Goal: Information Seeking & Learning: Learn about a topic

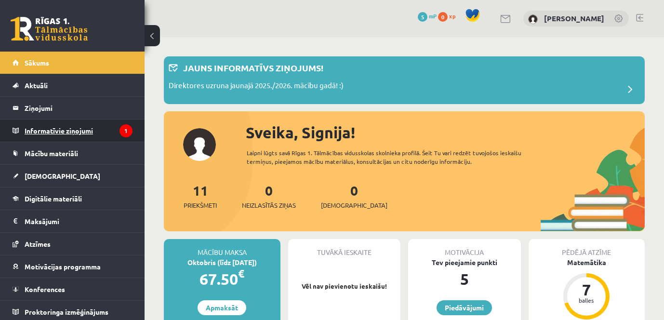
click at [90, 131] on legend "Informatīvie ziņojumi 1" at bounding box center [79, 130] width 108 height 22
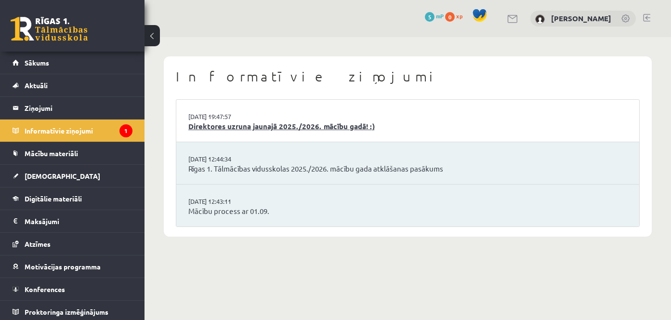
click at [247, 127] on link "Direktores uzruna jaunajā 2025./2026. mācību gadā! :)" at bounding box center [407, 126] width 439 height 11
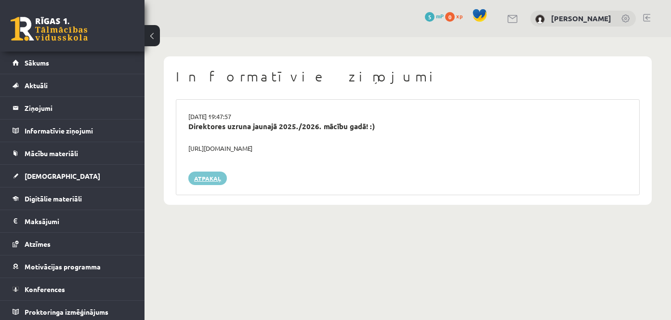
click at [212, 175] on link "Atpakaļ" at bounding box center [207, 177] width 39 height 13
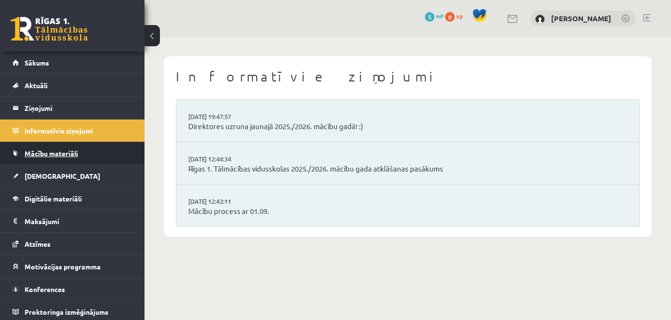
click at [56, 150] on span "Mācību materiāli" at bounding box center [51, 153] width 53 height 9
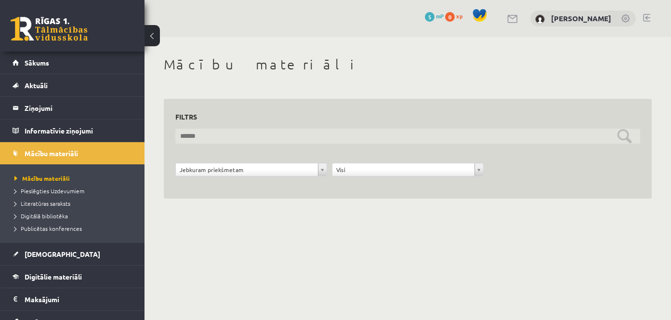
click at [230, 140] on input "text" at bounding box center [407, 136] width 465 height 15
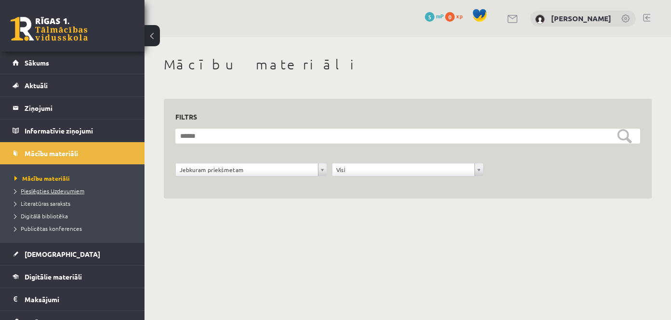
click at [66, 187] on span "Pieslēgties Uzdevumiem" at bounding box center [49, 191] width 70 height 8
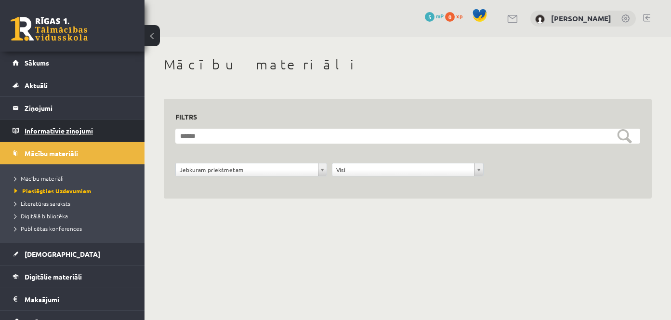
click at [55, 132] on legend "Informatīvie ziņojumi 0" at bounding box center [79, 130] width 108 height 22
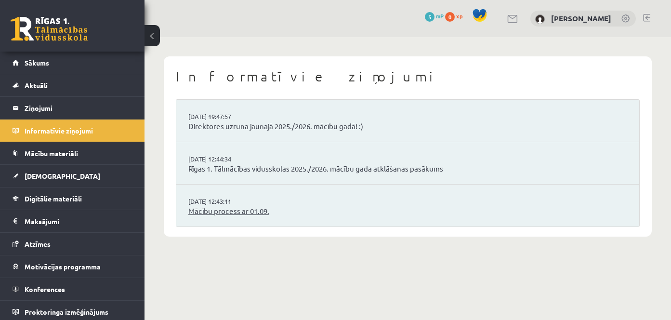
click at [279, 213] on link "Mācību process ar 01.09." at bounding box center [407, 211] width 439 height 11
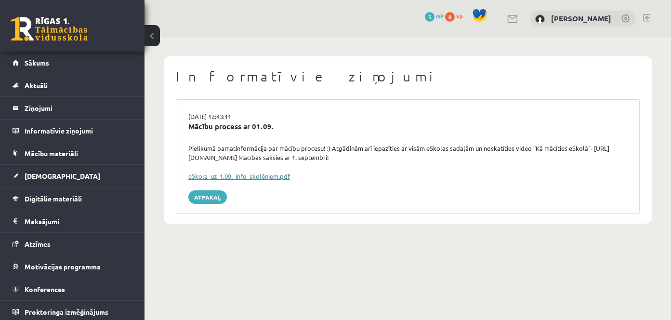
click at [272, 177] on link "eSkola_uz_1.09._info_skolēniem.pdf" at bounding box center [239, 176] width 102 height 8
click at [38, 169] on link "[DEMOGRAPHIC_DATA]" at bounding box center [73, 176] width 120 height 22
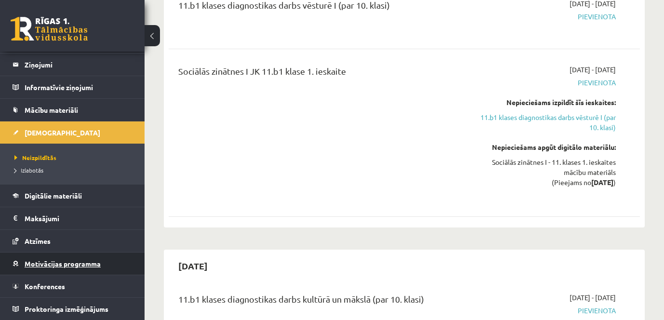
scroll to position [48, 0]
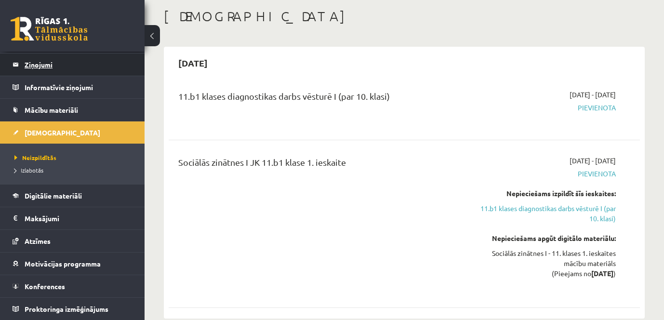
click at [45, 65] on legend "Ziņojumi 0" at bounding box center [79, 64] width 108 height 22
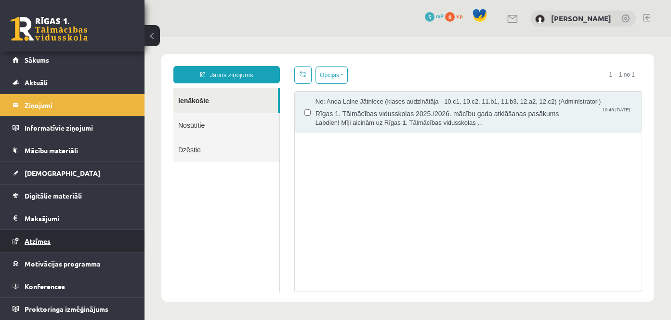
click at [42, 244] on span "Atzīmes" at bounding box center [38, 240] width 26 height 9
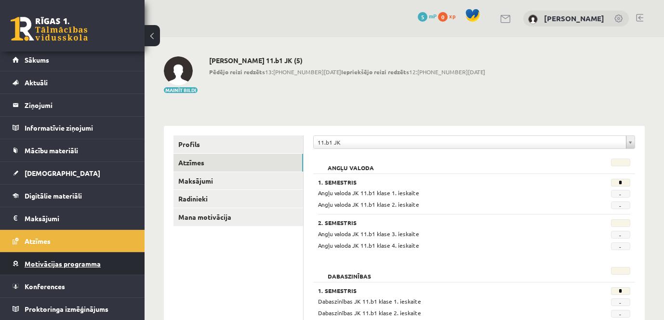
click at [49, 264] on span "Motivācijas programma" at bounding box center [63, 263] width 76 height 9
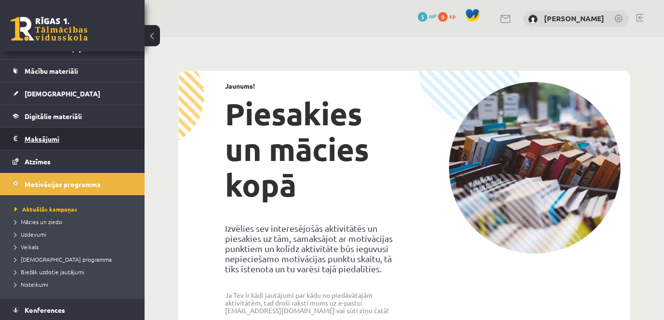
scroll to position [99, 0]
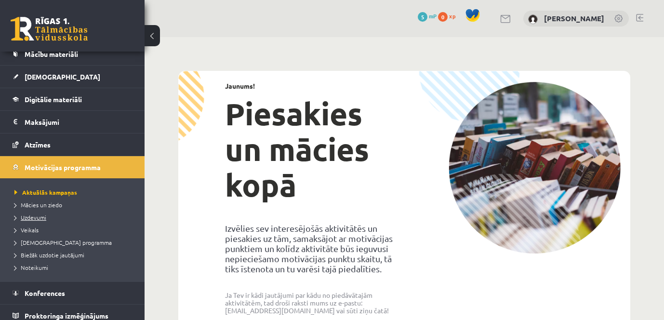
click at [42, 219] on span "Uzdevumi" at bounding box center [30, 217] width 32 height 8
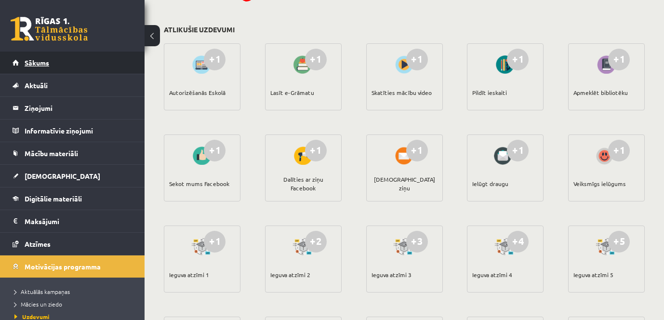
click at [42, 61] on span "Sākums" at bounding box center [37, 62] width 25 height 9
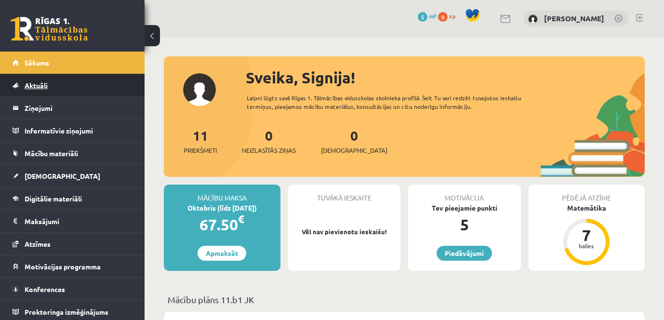
click at [39, 81] on span "Aktuāli" at bounding box center [36, 85] width 23 height 9
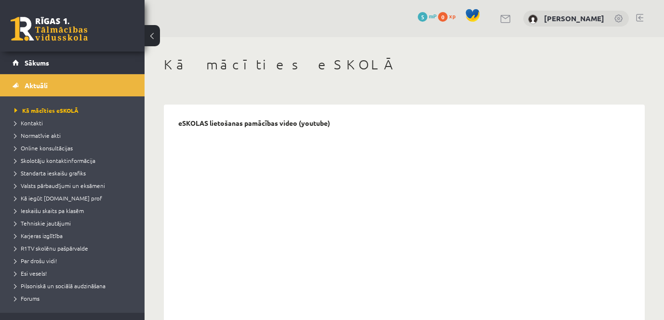
scroll to position [48, 0]
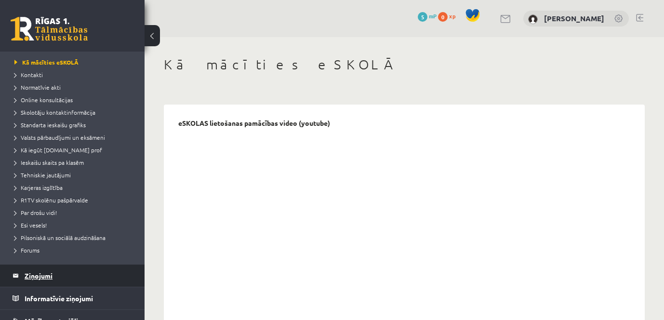
click at [49, 276] on legend "Ziņojumi 0" at bounding box center [79, 275] width 108 height 22
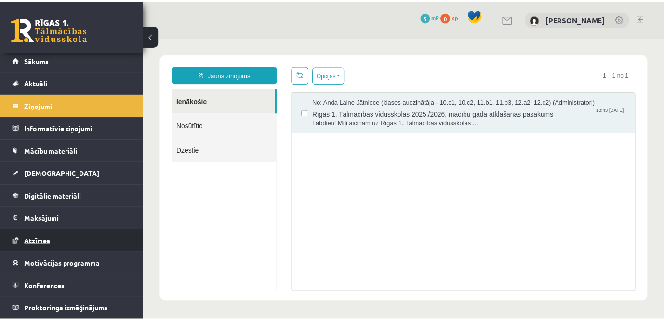
scroll to position [3, 0]
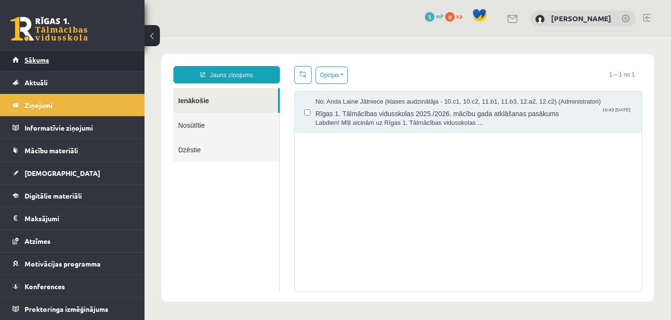
click at [50, 59] on link "Sākums" at bounding box center [73, 60] width 120 height 22
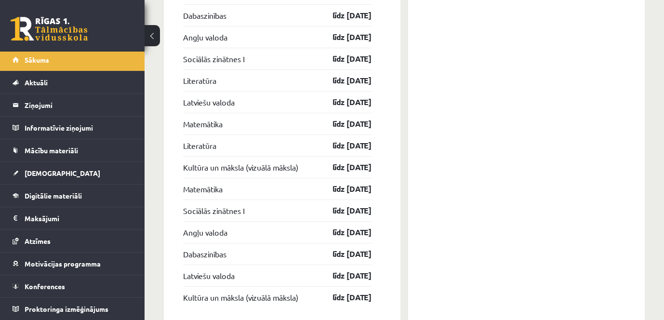
scroll to position [1502, 0]
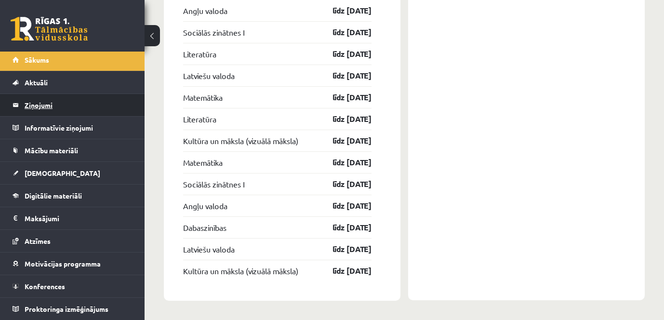
click at [49, 103] on legend "Ziņojumi 0" at bounding box center [79, 105] width 108 height 22
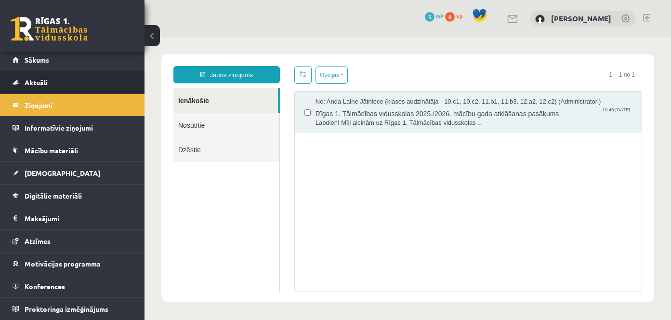
click at [43, 80] on span "Aktuāli" at bounding box center [36, 82] width 23 height 9
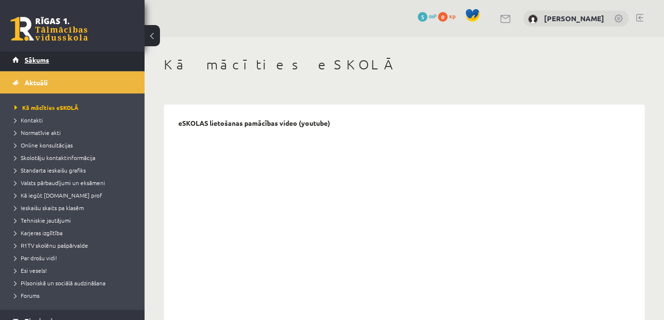
click at [39, 65] on link "Sākums" at bounding box center [73, 60] width 120 height 22
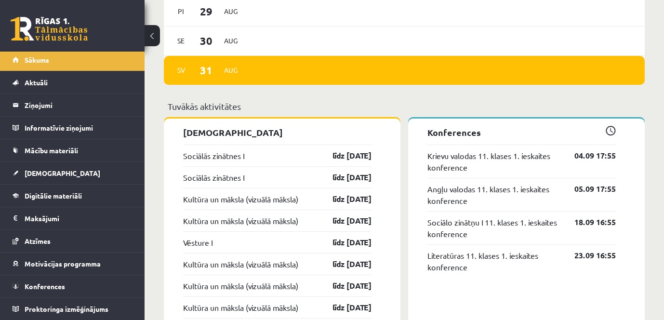
scroll to position [963, 0]
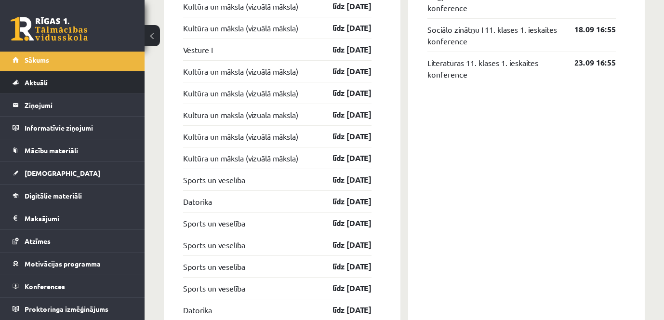
click at [40, 82] on span "Aktuāli" at bounding box center [36, 82] width 23 height 9
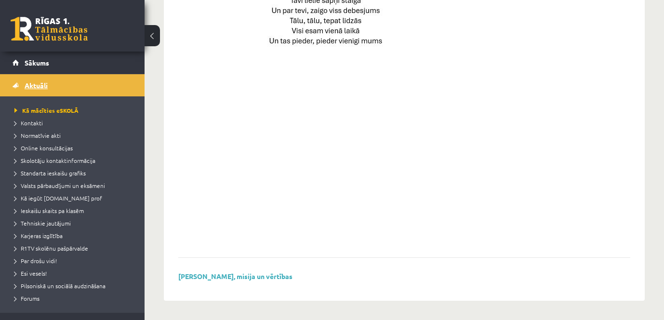
click at [36, 86] on span "Aktuāli" at bounding box center [36, 85] width 23 height 9
click at [63, 82] on link "Aktuāli" at bounding box center [73, 85] width 120 height 22
click at [53, 109] on span "Kā mācīties eSKOLĀ" at bounding box center [46, 110] width 64 height 8
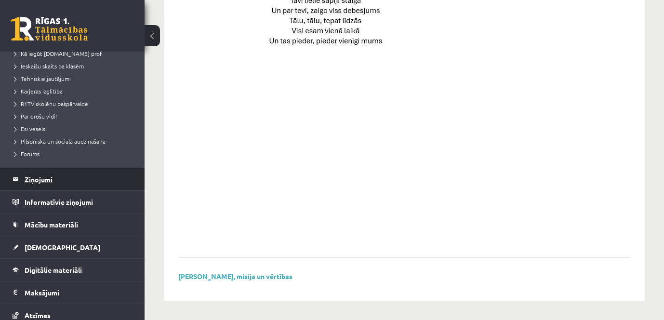
click at [68, 178] on legend "Ziņojumi 0" at bounding box center [79, 179] width 108 height 22
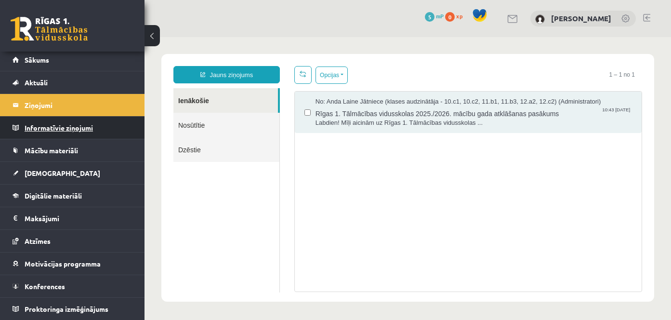
click at [77, 127] on legend "Informatīvie ziņojumi 0" at bounding box center [79, 128] width 108 height 22
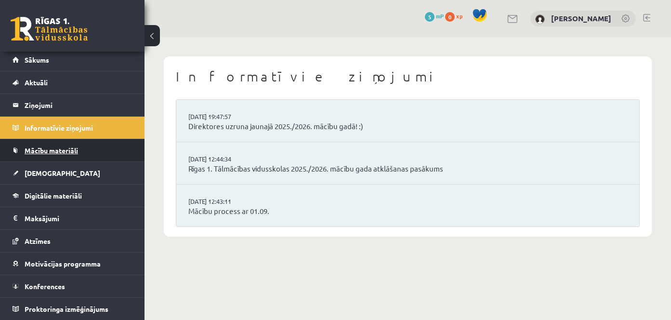
click at [70, 152] on span "Mācību materiāli" at bounding box center [51, 150] width 53 height 9
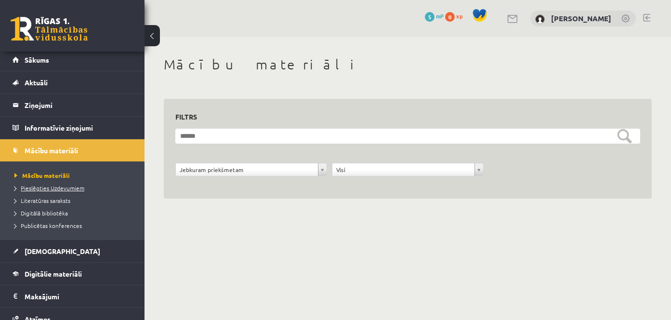
click at [55, 187] on span "Pieslēgties Uzdevumiem" at bounding box center [49, 188] width 70 height 8
click at [63, 184] on span "Pieslēgties Uzdevumiem" at bounding box center [52, 188] width 77 height 8
click at [29, 16] on div "0 Dāvanas 5 mP 0 xp" at bounding box center [72, 26] width 144 height 52
click at [26, 25] on link at bounding box center [49, 29] width 77 height 24
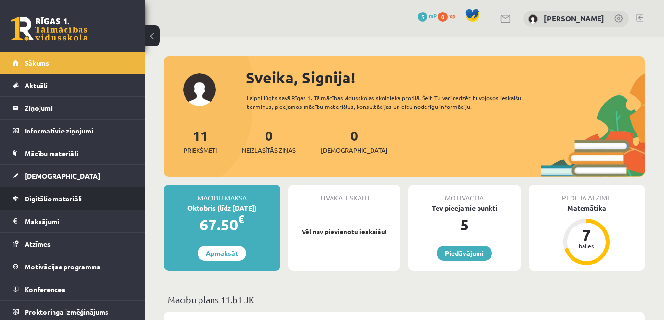
click at [67, 199] on span "Digitālie materiāli" at bounding box center [53, 198] width 57 height 9
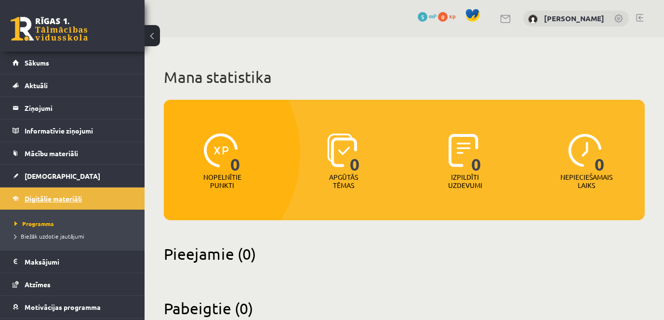
click at [67, 199] on span "Digitālie materiāli" at bounding box center [53, 198] width 57 height 9
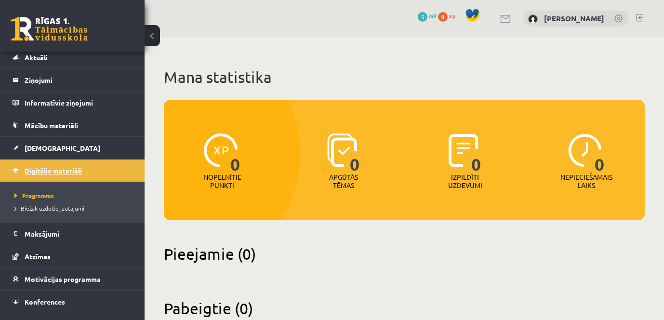
scroll to position [43, 0]
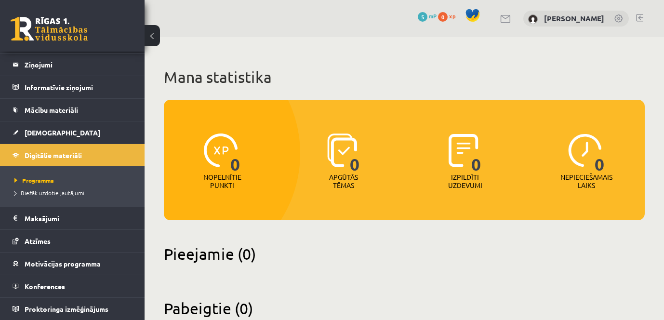
click at [457, 148] on img at bounding box center [463, 150] width 30 height 34
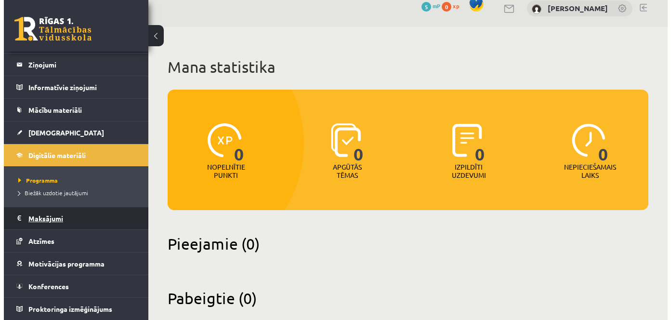
scroll to position [0, 0]
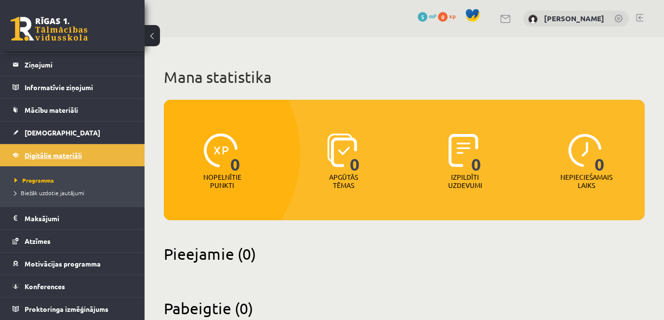
click at [65, 157] on span "Digitālie materiāli" at bounding box center [53, 155] width 57 height 9
click at [59, 111] on span "Mācību materiāli" at bounding box center [51, 109] width 53 height 9
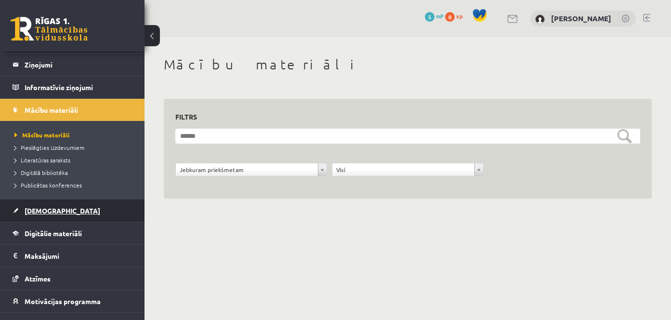
scroll to position [81, 0]
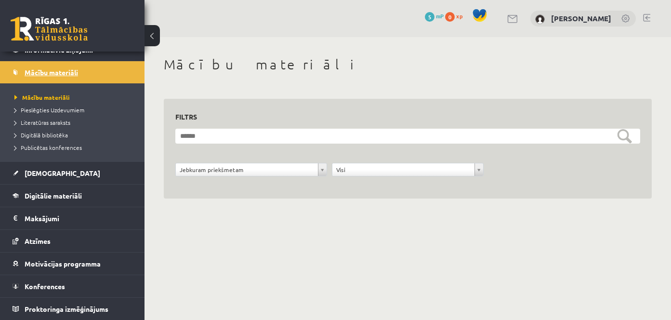
click at [62, 72] on span "Mācību materiāli" at bounding box center [51, 72] width 53 height 9
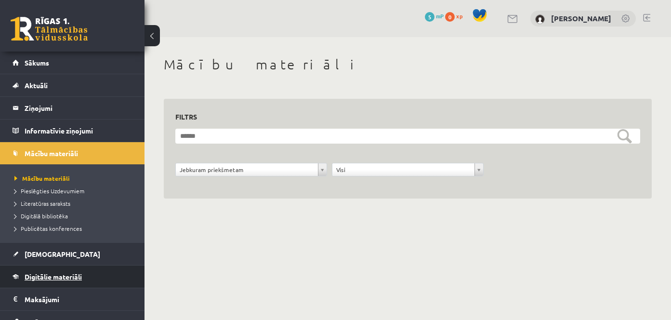
click at [51, 276] on span "Digitālie materiāli" at bounding box center [53, 276] width 57 height 9
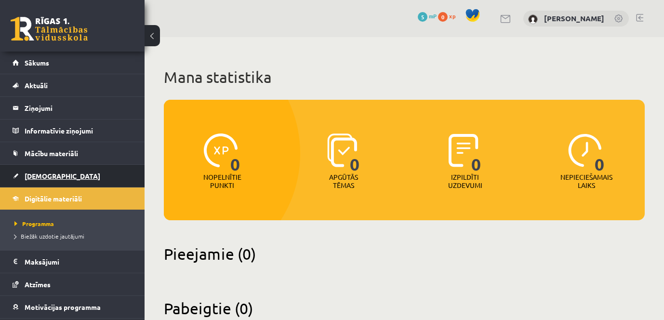
click at [41, 175] on span "[DEMOGRAPHIC_DATA]" at bounding box center [63, 175] width 76 height 9
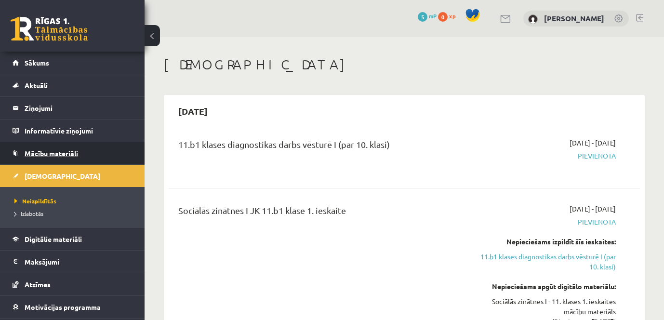
click at [54, 157] on link "Mācību materiāli" at bounding box center [73, 153] width 120 height 22
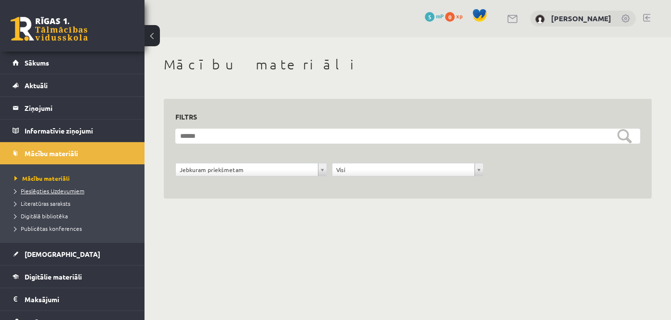
click at [54, 189] on span "Pieslēgties Uzdevumiem" at bounding box center [49, 191] width 70 height 8
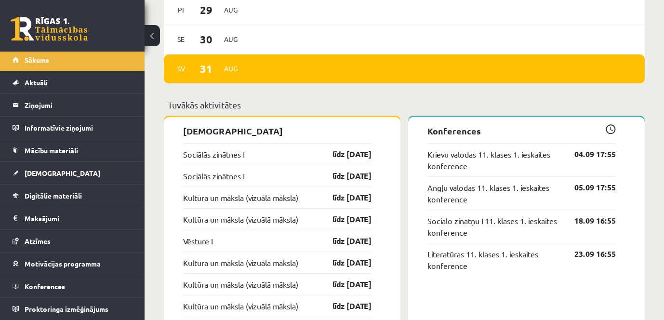
scroll to position [828, 0]
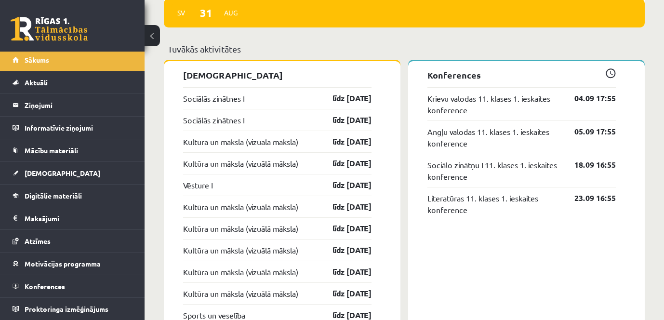
click at [219, 114] on div "Sociālās zinātnes I līdz [DATE]" at bounding box center [277, 120] width 188 height 22
click at [220, 103] on link "Sociālās zinātnes I" at bounding box center [213, 98] width 61 height 12
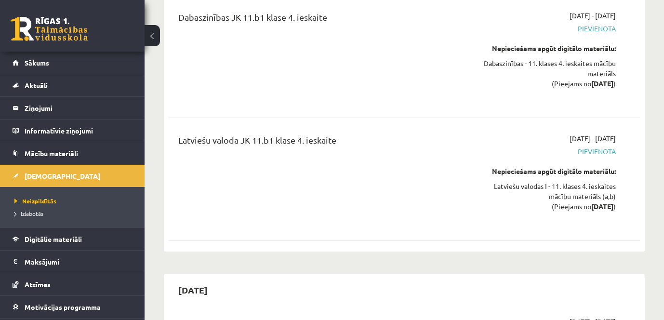
scroll to position [6318, 0]
